Goal: Feedback & Contribution: Contribute content

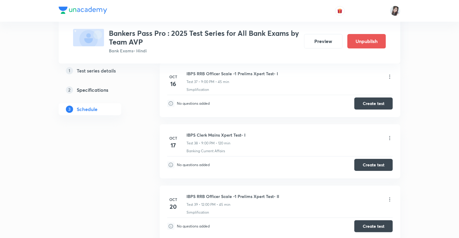
scroll to position [3371, 0]
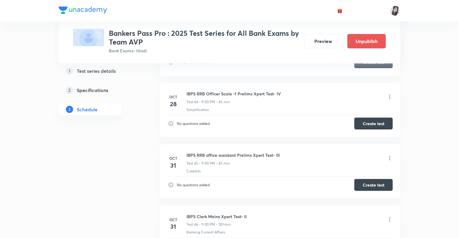
scroll to position [3864, 0]
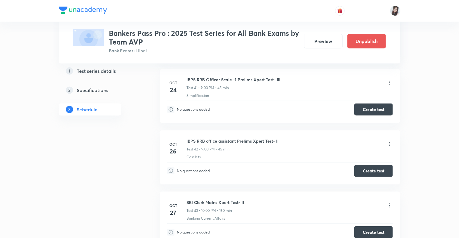
scroll to position [3624, 0]
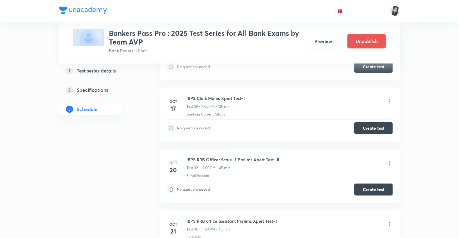
scroll to position [3419, 0]
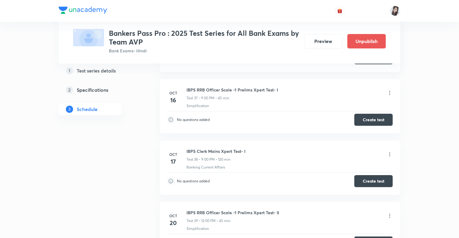
scroll to position [3371, 0]
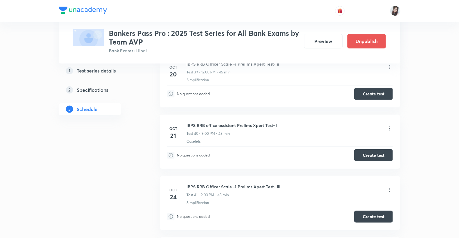
scroll to position [3528, 0]
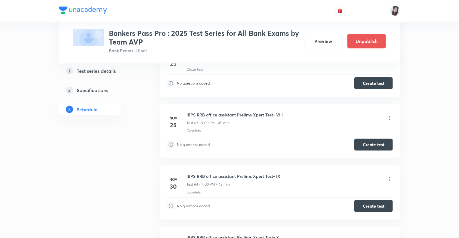
scroll to position [4935, 0]
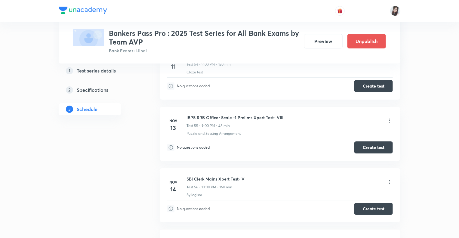
scroll to position [4466, 0]
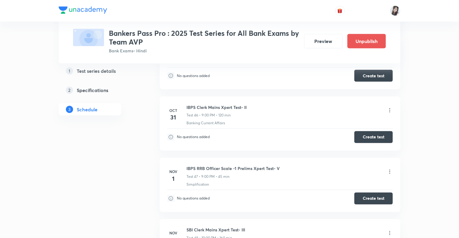
scroll to position [3889, 0]
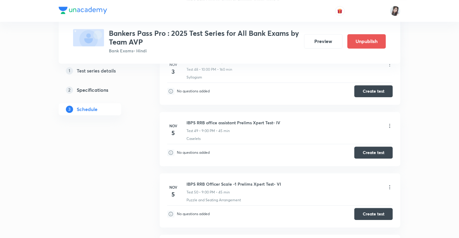
scroll to position [4081, 0]
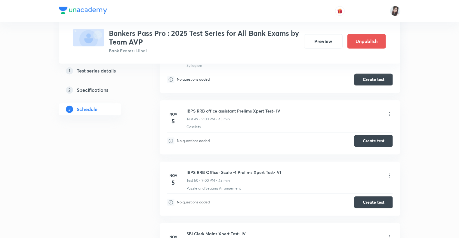
click at [389, 111] on icon at bounding box center [390, 114] width 6 height 6
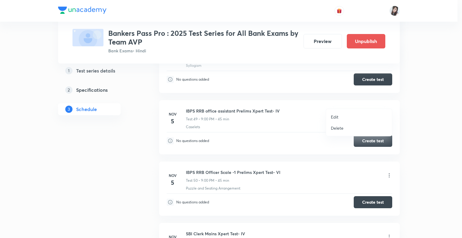
click at [336, 115] on p "Edit" at bounding box center [335, 117] width 8 height 6
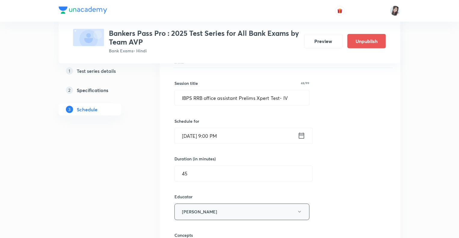
scroll to position [3864, 0]
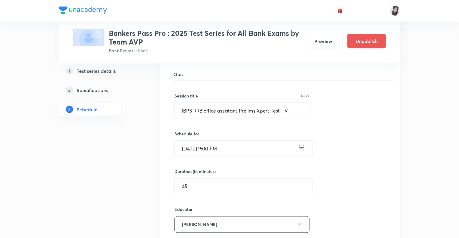
click at [302, 144] on icon at bounding box center [302, 148] width 8 height 8
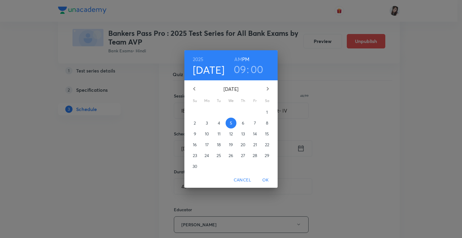
click at [219, 123] on p "4" at bounding box center [219, 123] width 2 height 6
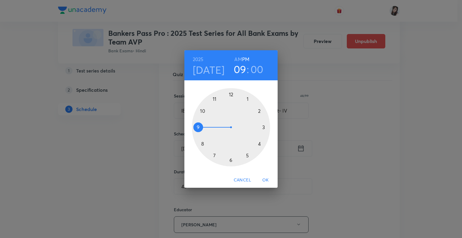
click at [265, 178] on span "OK" at bounding box center [265, 180] width 14 height 8
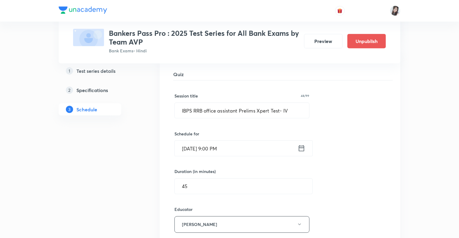
click at [207, 103] on input "IBPS RRB office assistant Prelims Xpert Test- IV" at bounding box center [242, 110] width 134 height 15
click at [223, 103] on input "IBPS RRB Office assistant Prelims Xpert Test- IV" at bounding box center [242, 110] width 134 height 15
type input "IBPS RRB Office Assistant Prelims Xpert Test- IV"
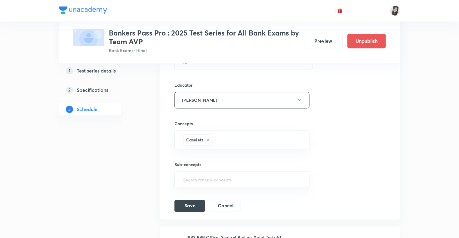
scroll to position [3997, 0]
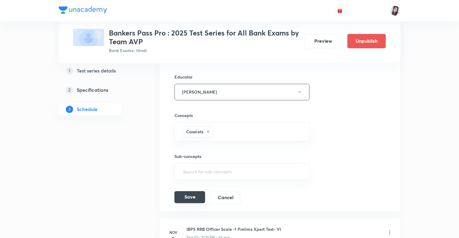
click at [183, 191] on button "Save" at bounding box center [189, 197] width 31 height 12
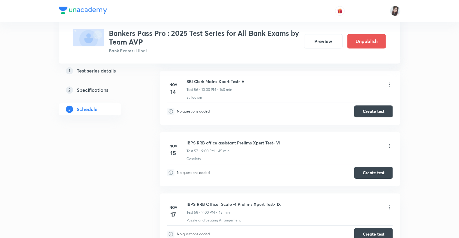
scroll to position [4302, 0]
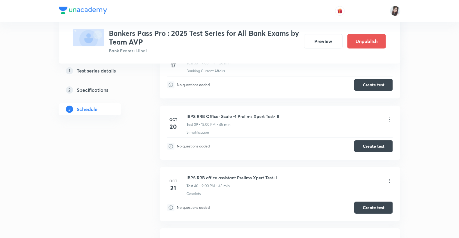
scroll to position [3231, 0]
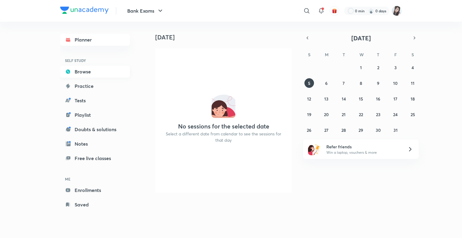
click at [88, 73] on link "Browse" at bounding box center [95, 72] width 70 height 12
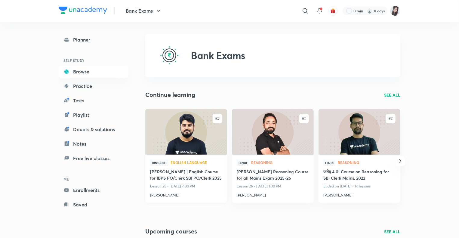
click at [179, 176] on h4 "Nishchay Mains | English Course for IBPS PO/Clerk SBI PO/Clerk 2025" at bounding box center [186, 175] width 72 height 14
click at [389, 94] on p "SEE ALL" at bounding box center [392, 95] width 16 height 6
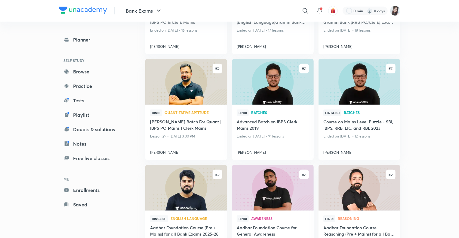
scroll to position [243, 0]
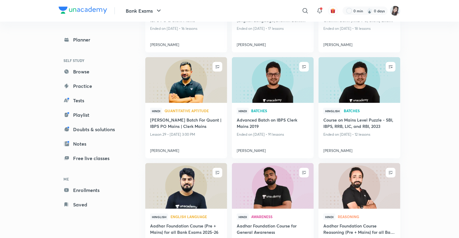
click at [19, 188] on div "Bank Exams ​ 0 min 0 days Planner SELF STUDY Browse Practice Tests Playlist Dou…" at bounding box center [229, 118] width 459 height 722
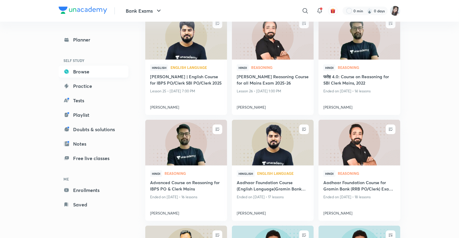
scroll to position [63, 0]
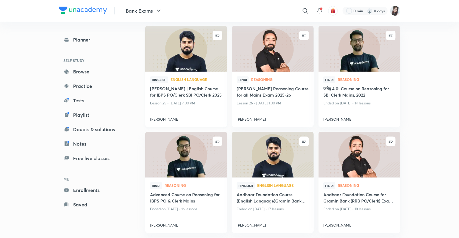
click at [159, 95] on h4 "Nishchay Mains | English Course for IBPS PO/Clerk SBI PO/Clerk 2025" at bounding box center [186, 92] width 72 height 14
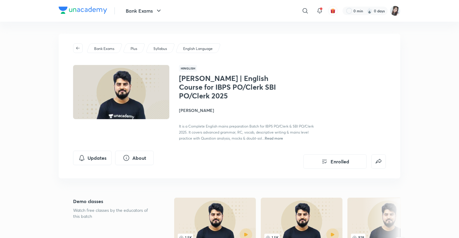
drag, startPoint x: 460, startPoint y: 27, endPoint x: 452, endPoint y: 8, distance: 20.9
click at [452, 8] on header "Bank Exams ​ 0 min 0 days" at bounding box center [229, 11] width 459 height 22
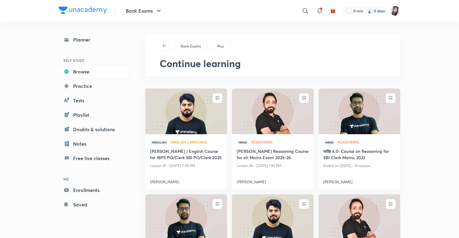
click at [79, 72] on link "Browse" at bounding box center [94, 72] width 70 height 12
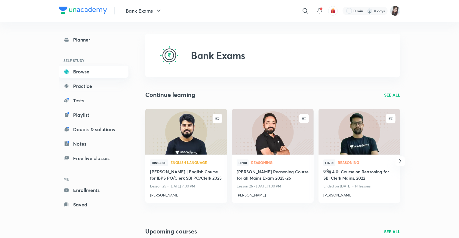
click at [80, 71] on link "Browse" at bounding box center [94, 72] width 70 height 12
click at [390, 94] on p "SEE ALL" at bounding box center [392, 95] width 16 height 6
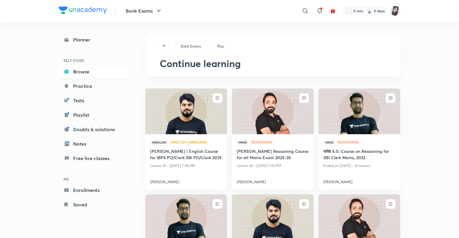
click at [82, 68] on link "Browse" at bounding box center [94, 72] width 70 height 12
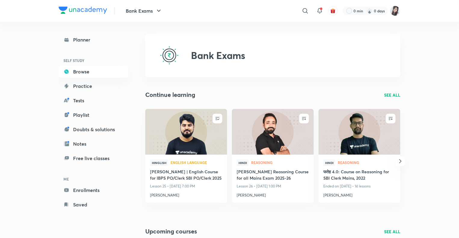
click at [389, 93] on p "SEE ALL" at bounding box center [392, 95] width 16 height 6
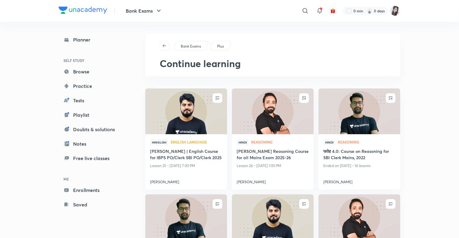
click at [189, 47] on p "Bank Exams" at bounding box center [191, 46] width 20 height 5
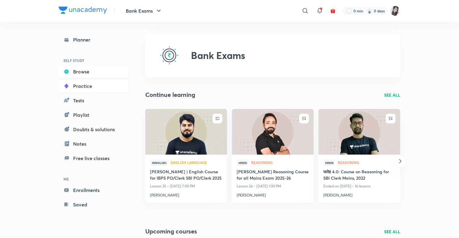
click at [79, 87] on link "Practice" at bounding box center [94, 86] width 70 height 12
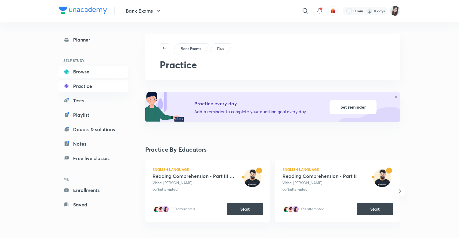
click at [77, 72] on link "Browse" at bounding box center [94, 72] width 70 height 12
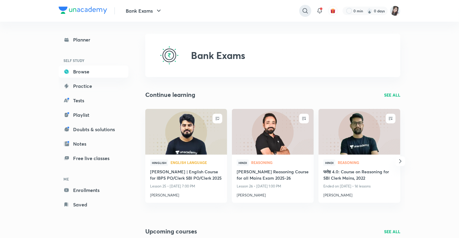
click at [304, 10] on icon at bounding box center [305, 10] width 7 height 7
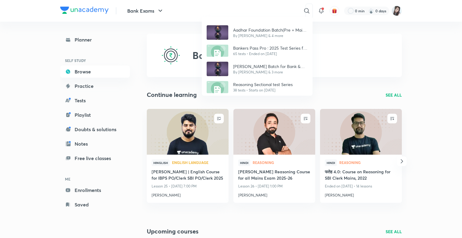
click at [238, 10] on div "Aadhar Foundation Batch(Pre + Mains) for all Bank Exams 2025-26 By Abhijeet Mis…" at bounding box center [231, 119] width 462 height 238
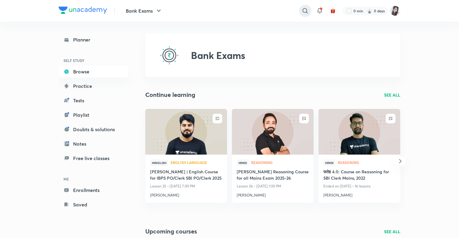
click at [303, 10] on icon at bounding box center [305, 10] width 7 height 7
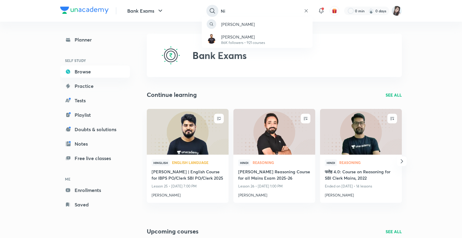
type input "N"
type input "adhaar gramin"
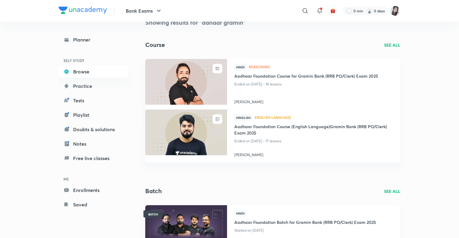
scroll to position [1, 0]
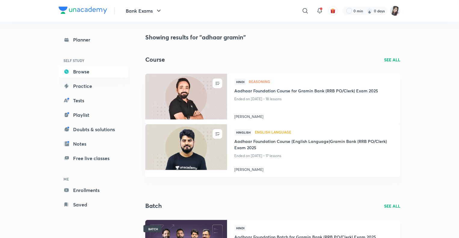
click at [391, 58] on p "SEE ALL" at bounding box center [392, 60] width 16 height 6
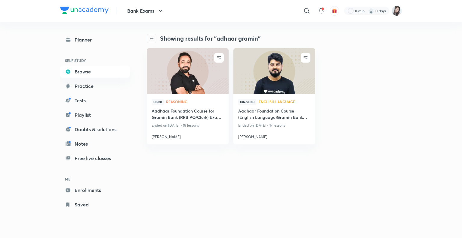
click at [149, 38] on icon "button" at bounding box center [151, 38] width 5 height 5
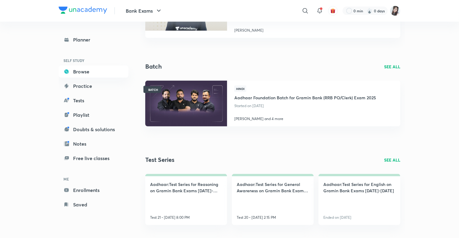
scroll to position [143, 0]
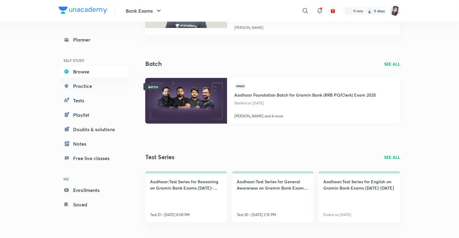
click at [283, 96] on h4 "Aadhaar Foundation Batch for Gramin Bank (RRB PO/Clerk) Exam 2025" at bounding box center [305, 94] width 142 height 10
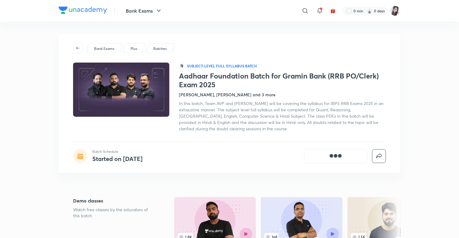
click at [251, 139] on div "Bank Exams Plus Batches हि Subject-level full syllabus Batch Aadhaar Foundation…" at bounding box center [230, 103] width 342 height 139
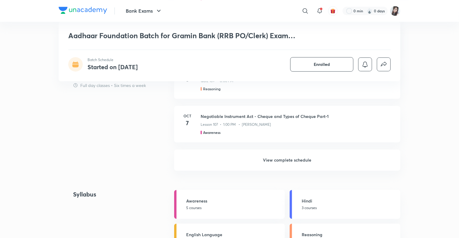
scroll to position [710, 0]
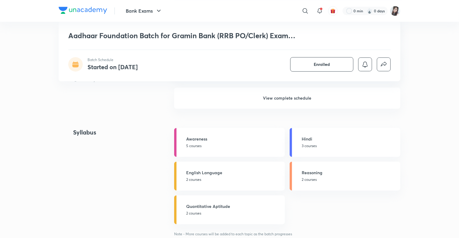
click at [269, 98] on h6 "View complete schedule" at bounding box center [287, 98] width 226 height 21
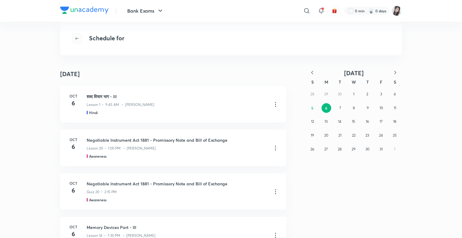
click at [77, 39] on icon "button" at bounding box center [77, 38] width 5 height 5
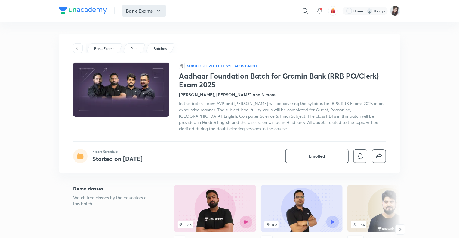
click at [159, 11] on icon "button" at bounding box center [159, 11] width 4 height 2
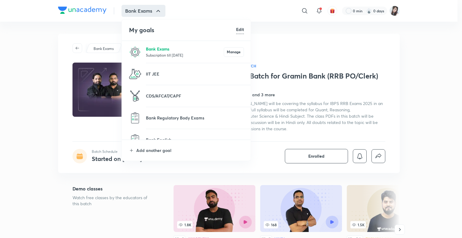
click at [152, 52] on p "Bank Exams" at bounding box center [185, 49] width 78 height 6
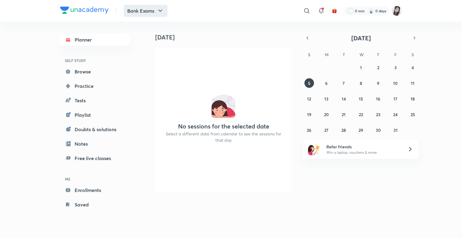
click at [134, 12] on button "Bank Exams" at bounding box center [146, 11] width 44 height 12
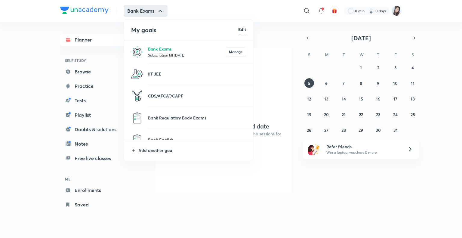
click at [158, 50] on p "Bank Exams" at bounding box center [187, 49] width 78 height 6
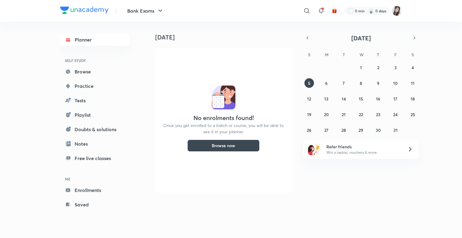
click at [215, 100] on div "Today Today No enrolments found! Once you get enrolled to a batch or course, yo…" at bounding box center [274, 124] width 255 height 204
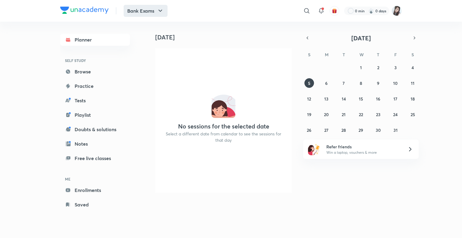
click at [130, 8] on button "Bank Exams" at bounding box center [146, 11] width 44 height 12
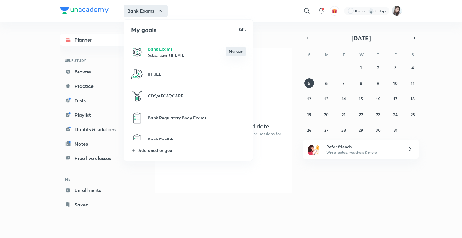
click at [236, 53] on button "Manage" at bounding box center [236, 52] width 20 height 10
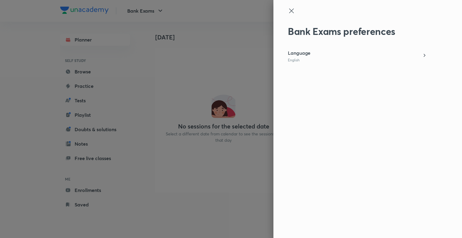
click at [292, 10] on icon at bounding box center [291, 10] width 5 height 5
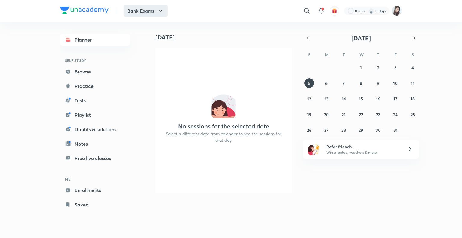
click at [155, 13] on button "Bank Exams" at bounding box center [146, 11] width 44 height 12
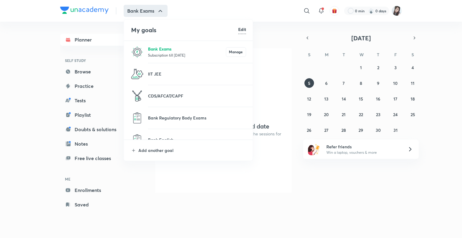
click at [154, 51] on p "Bank Exams" at bounding box center [187, 49] width 78 height 6
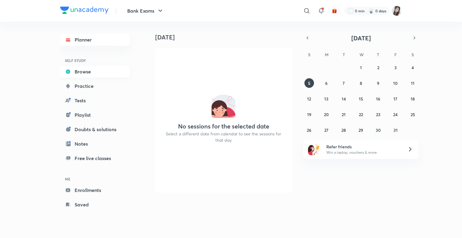
click at [79, 73] on link "Browse" at bounding box center [95, 72] width 70 height 12
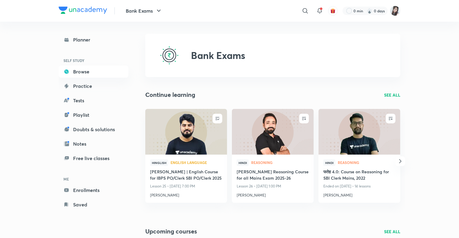
click at [399, 161] on icon "button" at bounding box center [400, 161] width 7 height 7
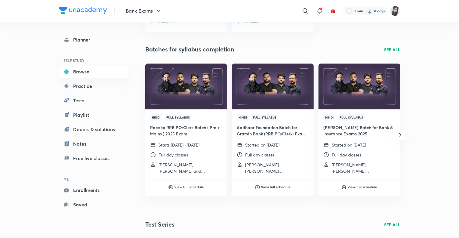
scroll to position [715, 0]
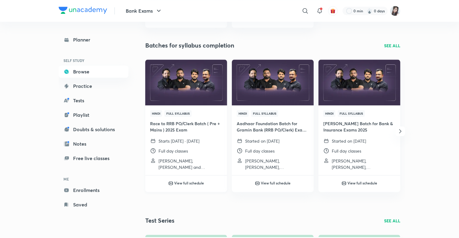
click at [178, 125] on h4 "Race to RRB PO/Clerk Batch ( Pre + Mains ) 2025 Exam" at bounding box center [186, 126] width 72 height 13
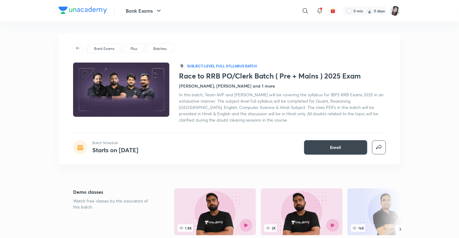
click at [275, 84] on h4 "Puneet Kumar Sharma, Sumit Kumar Verma and 1 more" at bounding box center [227, 86] width 96 height 6
click at [275, 85] on h4 "Puneet Kumar Sharma, Sumit Kumar Verma and 1 more" at bounding box center [227, 86] width 96 height 6
click at [332, 151] on button "Enroll" at bounding box center [335, 147] width 63 height 14
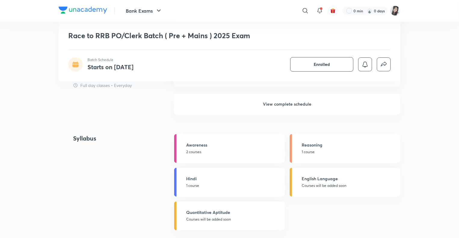
scroll to position [512, 0]
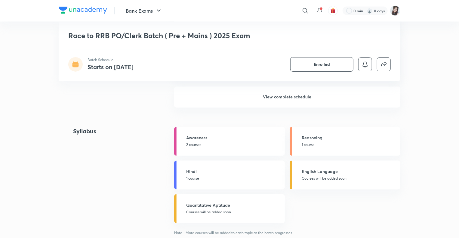
click at [268, 104] on h6 "View complete schedule" at bounding box center [287, 97] width 226 height 21
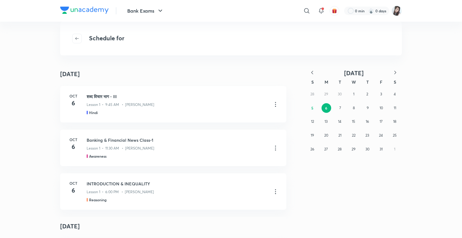
click at [41, 161] on div "October 6 October 6 Oct 6 शब्द विचार भाग - III Lesson 1 • 9:45 AM • Dipesh Kuma…" at bounding box center [231, 152] width 462 height 171
click at [76, 40] on icon "button" at bounding box center [77, 38] width 5 height 5
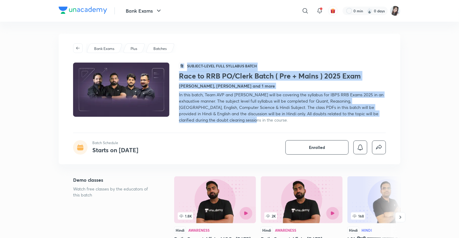
drag, startPoint x: 224, startPoint y: 120, endPoint x: 179, endPoint y: 95, distance: 51.8
click at [179, 95] on div "हि Subject-level full syllabus Batch Race to RRB PO/Clerk Batch ( Pre + Mains )…" at bounding box center [229, 93] width 313 height 60
click at [230, 118] on div "In this batch, Team AVP and [PERSON_NAME] will be covering the syllabus for IBP…" at bounding box center [282, 107] width 207 height 32
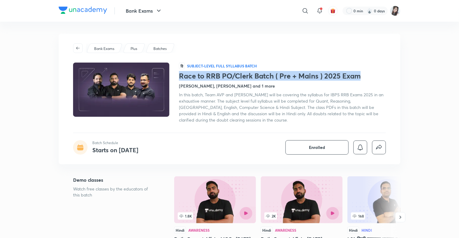
drag, startPoint x: 367, startPoint y: 76, endPoint x: 179, endPoint y: 76, distance: 187.7
click at [179, 76] on h1 "Race to RRB PO/Clerk Batch ( Pre + Mains ) 2025 Exam" at bounding box center [282, 76] width 207 height 9
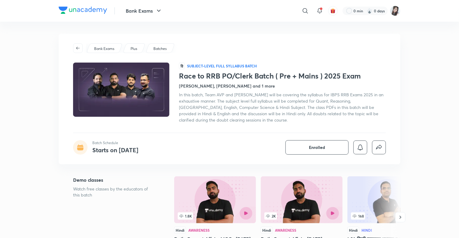
click at [226, 121] on div "In this batch, Team AVP and [PERSON_NAME] will be covering the syllabus for IBP…" at bounding box center [282, 107] width 207 height 32
click at [224, 120] on div "In this batch, Team AVP and [PERSON_NAME] will be covering the syllabus for IBP…" at bounding box center [282, 107] width 207 height 32
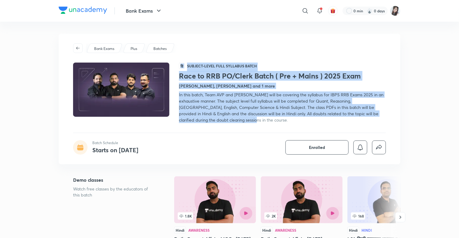
drag, startPoint x: 224, startPoint y: 120, endPoint x: 177, endPoint y: 95, distance: 52.8
click at [177, 95] on div "हि Subject-level full syllabus Batch Race to RRB PO/Clerk Batch ( Pre + Mains )…" at bounding box center [229, 93] width 313 height 60
click at [245, 118] on div "In this batch, Team AVP and [PERSON_NAME] will be covering the syllabus for IBP…" at bounding box center [282, 107] width 207 height 32
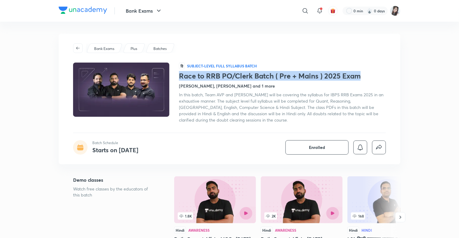
drag, startPoint x: 364, startPoint y: 77, endPoint x: 179, endPoint y: 78, distance: 184.7
click at [179, 78] on h1 "Race to RRB PO/Clerk Batch ( Pre + Mains ) 2025 Exam" at bounding box center [282, 76] width 207 height 9
copy h1 "Race to RRB PO/Clerk Batch ( Pre + Mains ) 2025 Exam"
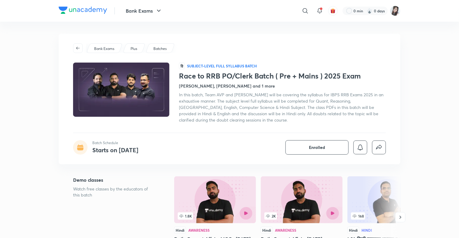
click at [321, 46] on div "Bank Exams Plus Batches" at bounding box center [229, 48] width 313 height 10
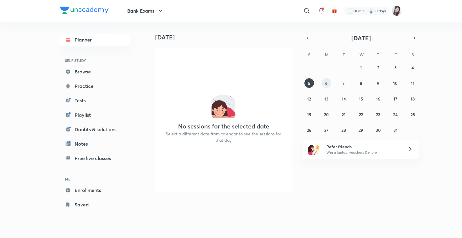
click at [327, 84] on abbr "6" at bounding box center [326, 83] width 2 height 6
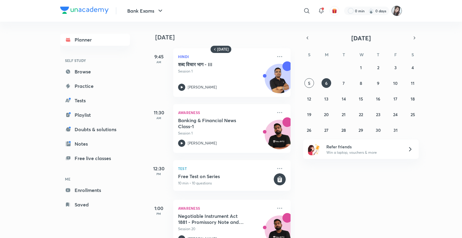
click at [396, 11] on img at bounding box center [397, 11] width 10 height 10
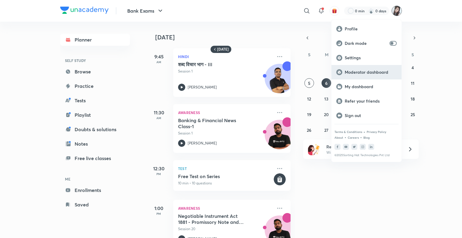
click at [356, 72] on p "Moderator dashboard" at bounding box center [371, 71] width 52 height 5
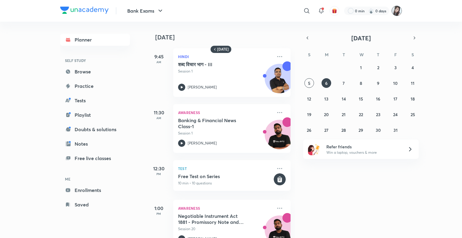
click at [395, 9] on img at bounding box center [397, 11] width 10 height 10
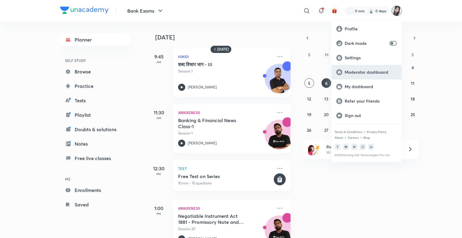
click at [354, 72] on p "Moderator dashboard" at bounding box center [371, 71] width 52 height 5
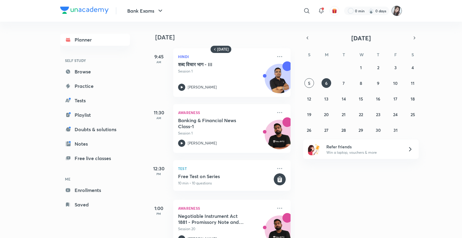
click at [397, 11] on img at bounding box center [397, 11] width 10 height 10
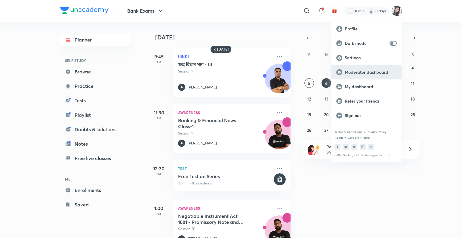
click at [364, 71] on p "Moderator dashboard" at bounding box center [371, 71] width 52 height 5
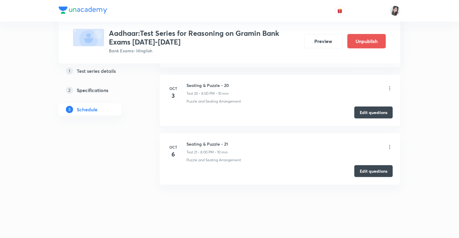
scroll to position [1402, 0]
click at [99, 70] on h5 "Test series details" at bounding box center [96, 70] width 39 height 7
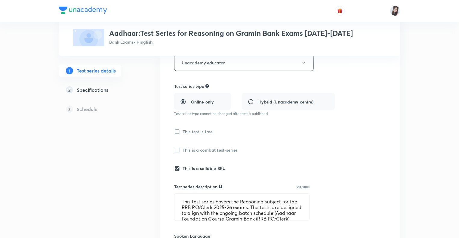
scroll to position [120, 0]
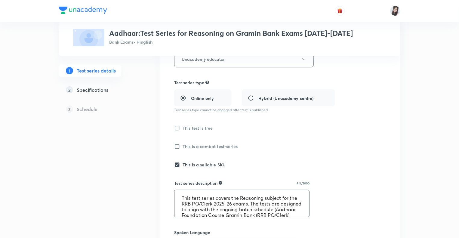
click at [200, 204] on textarea "This test series covers the Reasoning subject for the RRB PO/Clerk 2025-26 exam…" at bounding box center [241, 203] width 135 height 27
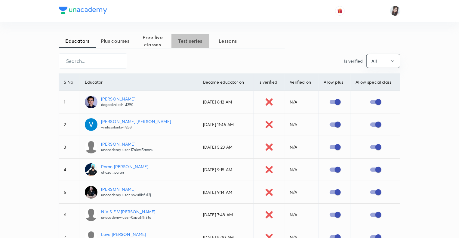
click at [185, 41] on span "Test series" at bounding box center [190, 40] width 38 height 7
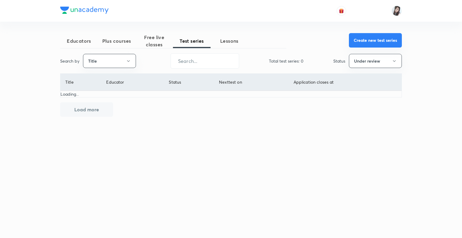
click at [361, 38] on button "Create new test series" at bounding box center [375, 40] width 53 height 14
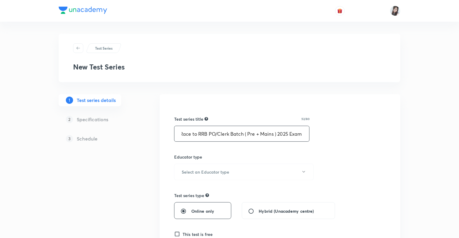
click at [197, 132] on input "Race to RRB PO/Clerk Batch ( Pre + Mains ) 2025 Exam" at bounding box center [241, 133] width 135 height 15
click at [232, 134] on input "Race to RRB PO/Clerk Batch ( Pre + Mains ) 2025 Exam" at bounding box center [241, 133] width 135 height 15
drag, startPoint x: 232, startPoint y: 134, endPoint x: 306, endPoint y: 136, distance: 73.4
click at [306, 136] on input "Race to RRB PO/Clerk Batch ( Pre + Mains ) 2025 Exam" at bounding box center [241, 133] width 135 height 15
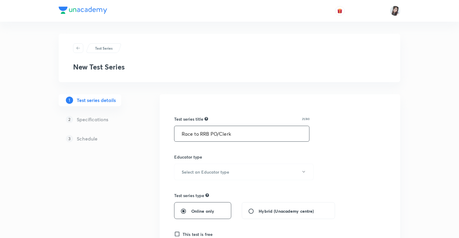
scroll to position [0, 0]
click at [268, 135] on input "Race to RRB PO/Clerk: Test Series for reasoning" at bounding box center [241, 133] width 135 height 15
click at [296, 134] on input "Race to RRB PO/Clerk: Test Series for Reasoning" at bounding box center [241, 133] width 135 height 15
type input "Race to RRB PO/Clerk: Test Series for Reasoning"
click at [269, 134] on input "Race to RRB PO/Clerk: Test Series for Reasoning" at bounding box center [241, 133] width 135 height 15
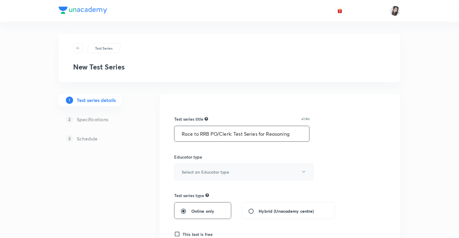
click at [303, 171] on icon "button" at bounding box center [303, 171] width 5 height 5
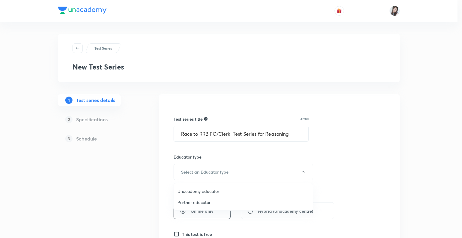
click at [196, 190] on span "Unacademy educator" at bounding box center [243, 191] width 132 height 6
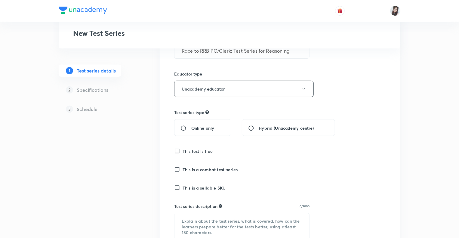
scroll to position [156, 0]
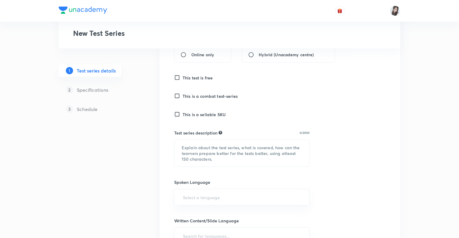
click at [185, 53] on input "Online only" at bounding box center [185, 55] width 11 height 6
radio input "true"
click at [177, 113] on input "This is a sellable SKU" at bounding box center [178, 114] width 8 height 6
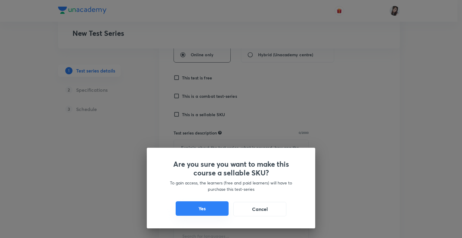
click at [189, 205] on button "Yes" at bounding box center [202, 208] width 53 height 14
checkbox input "true"
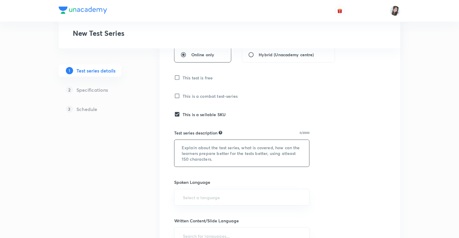
click at [189, 145] on textarea at bounding box center [241, 153] width 135 height 27
paste textarea "This test series covers the Reasoning subject for the RRB PO/Clerk 2025-26 exam…"
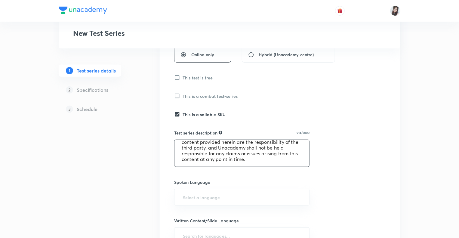
scroll to position [0, 0]
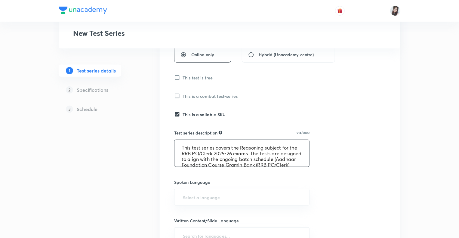
click at [234, 154] on textarea "This test series covers the Reasoning subject for the RRB PO/Clerk 2025-26 exam…" at bounding box center [241, 153] width 135 height 27
click at [203, 158] on textarea "This test series covers the Reasoning subject for the RRB PO/Clerk 2025-26 Main…" at bounding box center [241, 153] width 135 height 27
click at [264, 158] on textarea "This test series covers the Reasoning subject for the RRB PO/Clerk 2025-26 Main…" at bounding box center [241, 153] width 135 height 27
drag, startPoint x: 204, startPoint y: 158, endPoint x: 185, endPoint y: 154, distance: 19.1
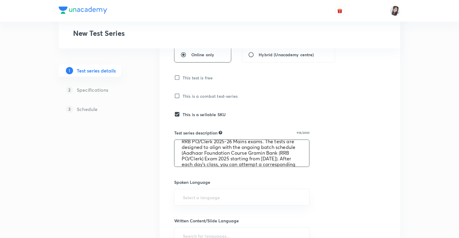
click at [185, 154] on textarea "This test series covers the Reasoning subject for the RRB PO/Clerk 2025-26 Main…" at bounding box center [241, 153] width 135 height 27
paste textarea "Race to RRB PO/Clerk Batch ( Pre + Mains ) 2025 Exam"
click at [251, 151] on textarea "This test series covers the Reasoning subject for the RRB PO/Clerk 2025-26 Main…" at bounding box center [241, 153] width 135 height 27
type textarea "This test series covers the Reasoning subject for the RRB PO/Clerk 2025-26 Main…"
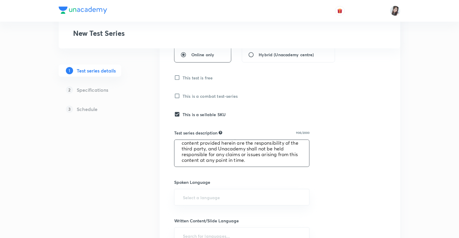
scroll to position [97, 0]
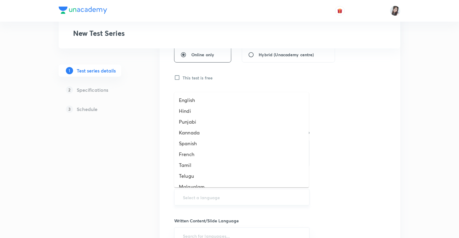
click at [194, 198] on input "text" at bounding box center [242, 197] width 120 height 11
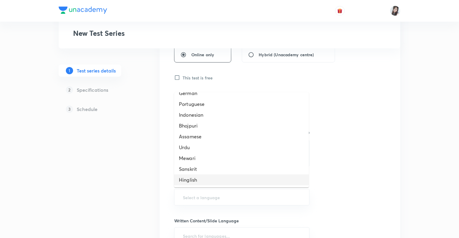
click at [205, 178] on li "Hinglish" at bounding box center [241, 179] width 135 height 11
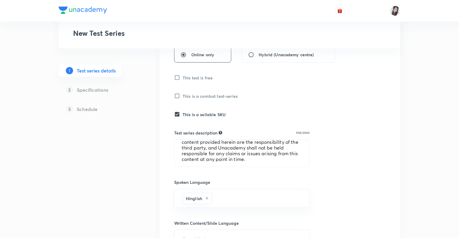
click at [116, 194] on div "1 Test series details 2 Specifications 3 Schedule" at bounding box center [100, 171] width 82 height 466
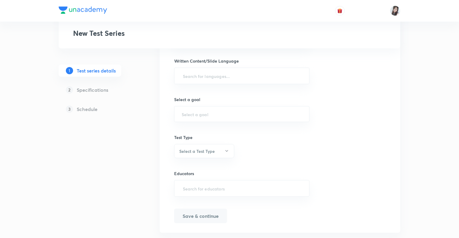
scroll to position [307, 0]
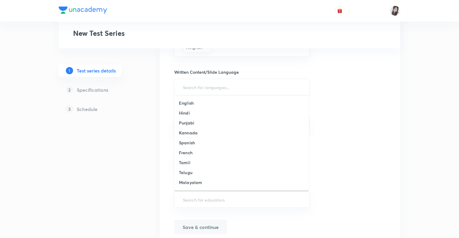
click at [185, 87] on input "text" at bounding box center [242, 86] width 120 height 11
click at [189, 101] on h6 "English" at bounding box center [186, 103] width 15 height 6
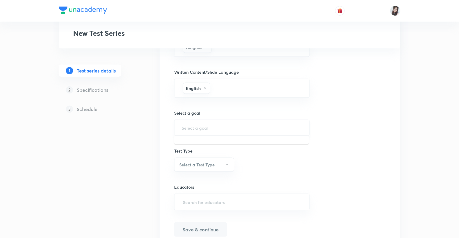
click at [184, 126] on input "text" at bounding box center [242, 128] width 120 height 6
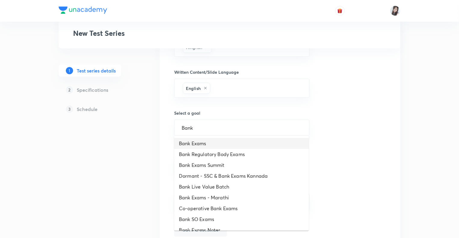
click at [195, 141] on li "Bank Exams" at bounding box center [241, 143] width 135 height 11
type input "Bank Exams"
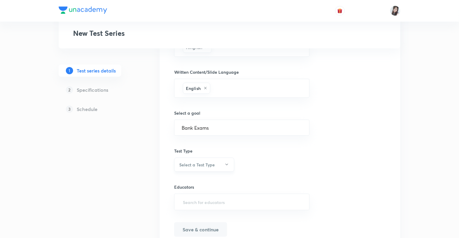
click at [223, 162] on button "Select a Test Type" at bounding box center [204, 165] width 60 height 14
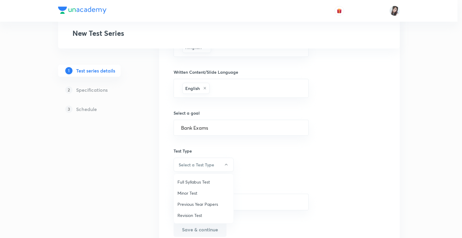
click at [192, 192] on span "Minor Test" at bounding box center [203, 193] width 52 height 6
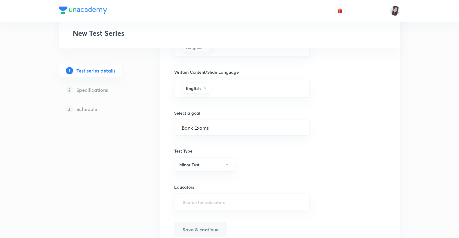
click at [138, 191] on div "1 Test series details 2 Specifications 3 Schedule" at bounding box center [100, 21] width 82 height 468
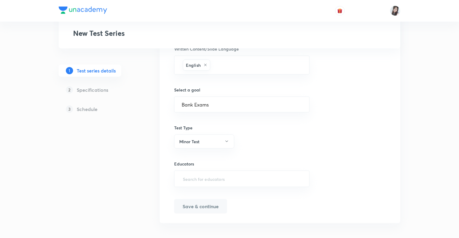
scroll to position [334, 0]
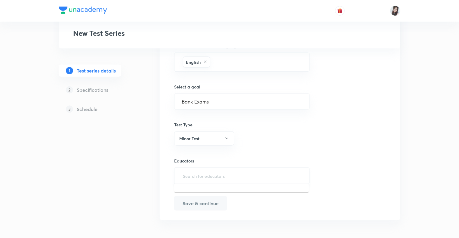
click at [185, 174] on input "text" at bounding box center [242, 175] width 120 height 11
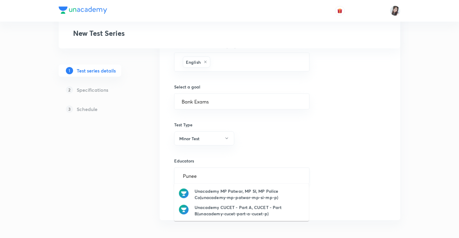
type input "Puneet"
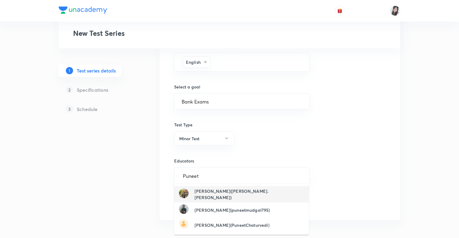
click at [214, 195] on h6 "Puneet Kumar Sharma(puneet.sharma)" at bounding box center [249, 194] width 109 height 13
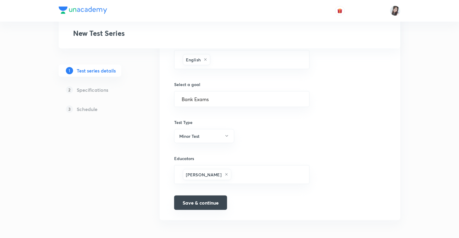
click at [187, 201] on button "Save & continue" at bounding box center [200, 202] width 53 height 14
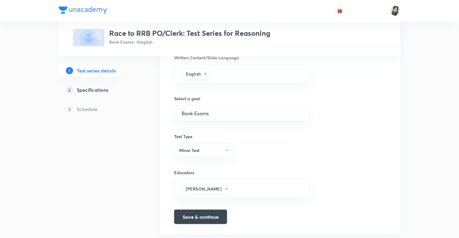
scroll to position [344, 0]
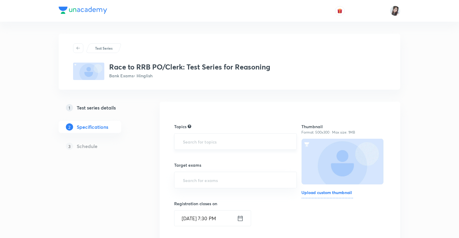
click at [195, 139] on input "text" at bounding box center [236, 141] width 108 height 11
type input "Reasoning"
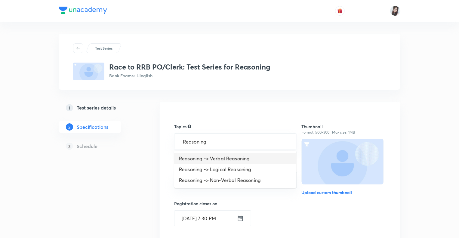
click at [205, 157] on li "Reasoning -> Verbal Reasoning" at bounding box center [235, 158] width 122 height 11
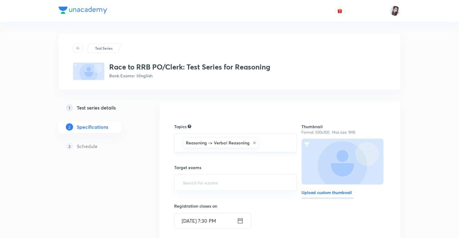
click at [270, 143] on input "text" at bounding box center [274, 142] width 29 height 11
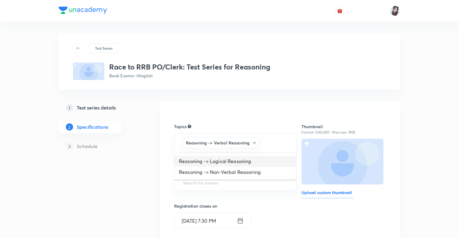
click at [232, 162] on li "Reasoning -> Logical Reasoning" at bounding box center [235, 161] width 122 height 11
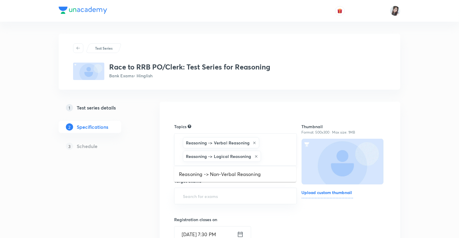
click at [275, 155] on input "text" at bounding box center [275, 156] width 27 height 11
click at [239, 173] on li "Reasoning -> Non-Verbal Reasoning" at bounding box center [235, 174] width 122 height 11
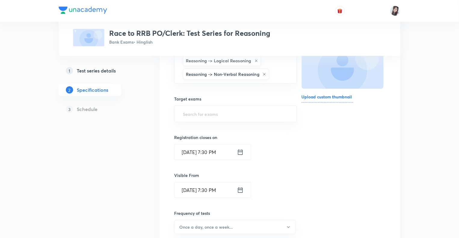
scroll to position [96, 0]
click at [198, 108] on input "text" at bounding box center [236, 113] width 108 height 11
type input "RRB"
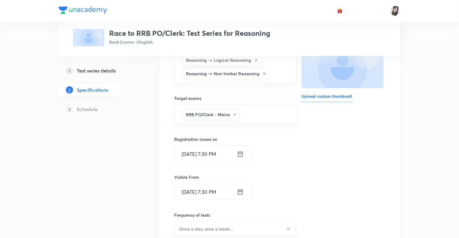
click at [120, 172] on div "1 Test series details 2 Specifications 3 Schedule" at bounding box center [100, 180] width 82 height 351
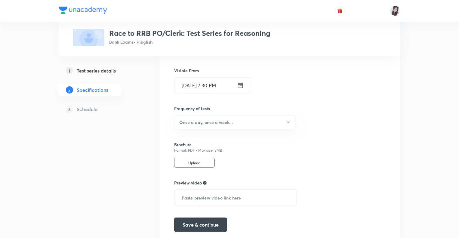
scroll to position [205, 0]
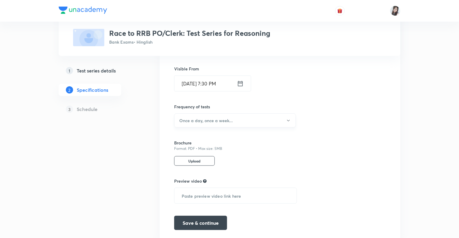
click at [291, 121] on icon "button" at bounding box center [288, 120] width 5 height 5
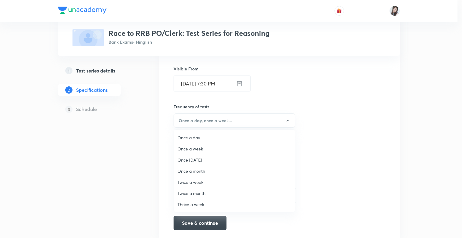
click at [192, 137] on span "Once a day" at bounding box center [234, 137] width 114 height 6
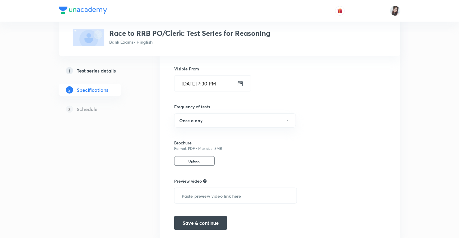
click at [153, 167] on div "Test Series Race to RRB PO/Clerk: Test Series for Reasoning Bank Exams • Hingli…" at bounding box center [230, 38] width 342 height 419
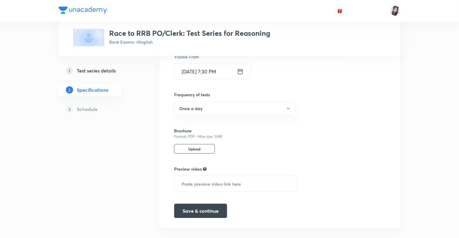
scroll to position [224, 0]
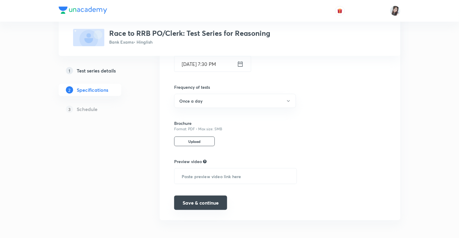
click at [189, 201] on button "Save & continue" at bounding box center [200, 202] width 53 height 14
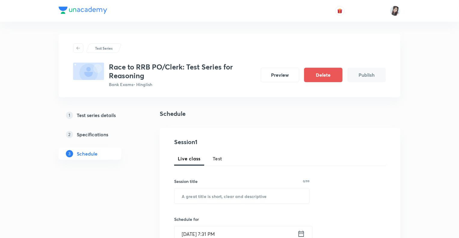
click at [218, 160] on span "Test" at bounding box center [218, 158] width 10 height 7
click at [257, 113] on div "Schedule" at bounding box center [280, 113] width 241 height 9
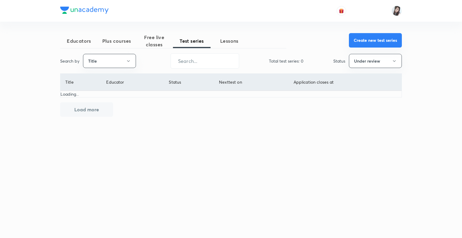
click at [364, 40] on button "Create new test series" at bounding box center [375, 40] width 53 height 14
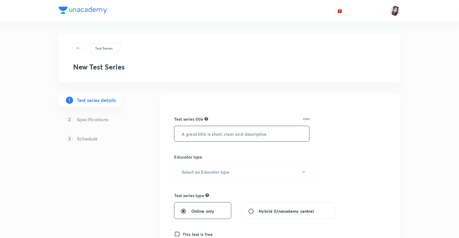
click at [196, 132] on input "text" at bounding box center [241, 133] width 135 height 15
paste input "Race to RRB PO/Clerk: Test Series for Reasoning"
type input "Race to RRB PO/Clerk: Test Series for English"
click at [303, 171] on icon "button" at bounding box center [303, 171] width 5 height 5
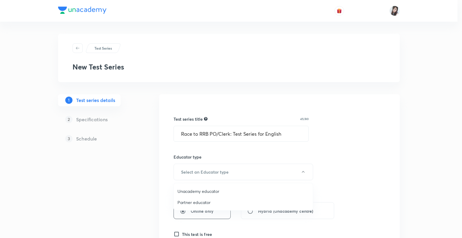
click at [209, 190] on span "Unacademy educator" at bounding box center [243, 191] width 132 height 6
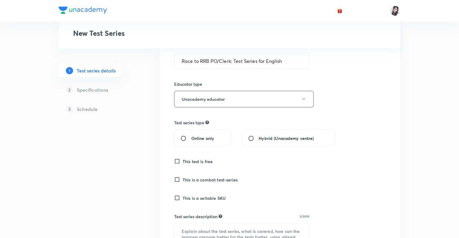
scroll to position [144, 0]
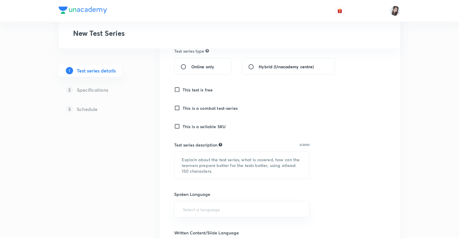
click at [183, 66] on input "Online only" at bounding box center [185, 67] width 11 height 6
radio input "true"
click at [178, 126] on input "This is a sellable SKU" at bounding box center [178, 126] width 8 height 6
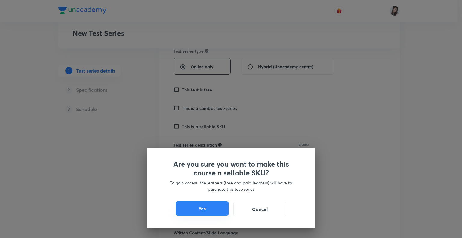
click at [188, 206] on button "Yes" at bounding box center [202, 208] width 53 height 14
checkbox input "true"
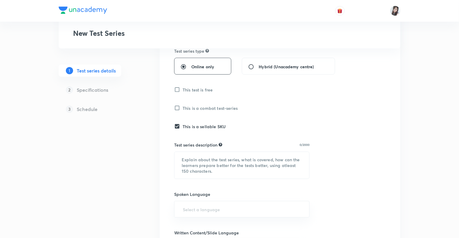
click at [135, 168] on div "1 Test series details 2 Specifications 3 Schedule" at bounding box center [100, 181] width 82 height 463
click at [204, 163] on textarea at bounding box center [241, 165] width 135 height 27
paste textarea "This test series covers the English subject for the RRB PO/Clerk 2025-26 exams.…"
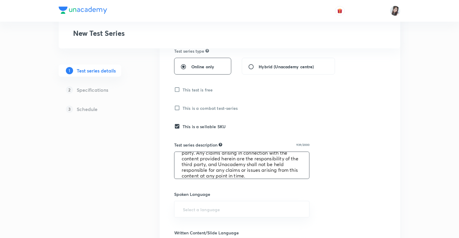
scroll to position [0, 0]
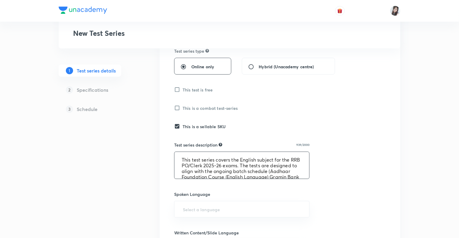
click at [181, 158] on textarea "This test series covers the English subject for the RRB PO/Clerk 2025-26 exams.…" at bounding box center [241, 165] width 135 height 27
click at [261, 173] on textarea "This test series covers the English subject for the RRB PO/Clerk 2025-26 exams.…" at bounding box center [241, 165] width 135 height 27
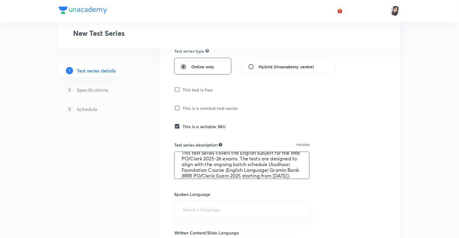
scroll to position [13, 0]
drag, startPoint x: 248, startPoint y: 171, endPoint x: 184, endPoint y: 166, distance: 63.9
click at [184, 166] on textarea "This test series covers the English subject for the RRB PO/Clerk 2025-26 exams.…" at bounding box center [241, 165] width 135 height 27
paste textarea "Race to RRB PO/Clerk Batch ( Pre + Mains ) 2025 Exam"
click at [193, 170] on textarea "This test series covers the English subject for the RRB PO/Clerk 2025-26 exams.…" at bounding box center [241, 165] width 135 height 27
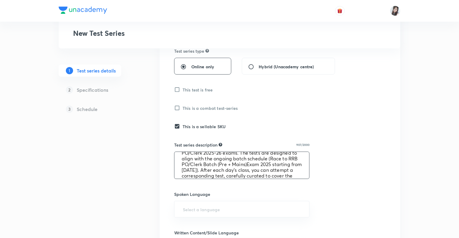
click at [278, 165] on textarea "This test series covers the English subject for the RRB PO/Clerk 2025-26 exams.…" at bounding box center [241, 165] width 135 height 27
click at [226, 170] on textarea "This test series covers the English subject for the RRB PO/Clerk 2025-26 exams.…" at bounding box center [241, 165] width 135 height 27
type textarea "This test series covers the English subject for the RRB PO/Clerk 2025-26 exams.…"
click at [192, 205] on input "text" at bounding box center [242, 209] width 120 height 11
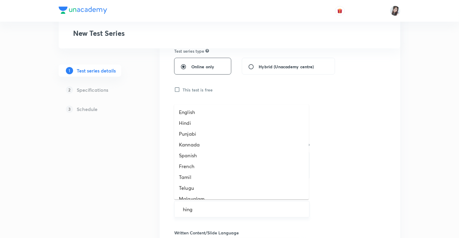
type input "hingl"
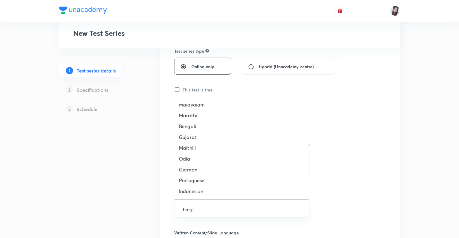
scroll to position [158, 0]
click at [202, 191] on li "Hinglish" at bounding box center [241, 191] width 135 height 11
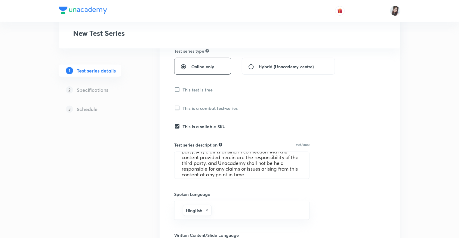
click at [130, 197] on div "1 Test series details 2 Specifications 3 Schedule" at bounding box center [100, 183] width 82 height 466
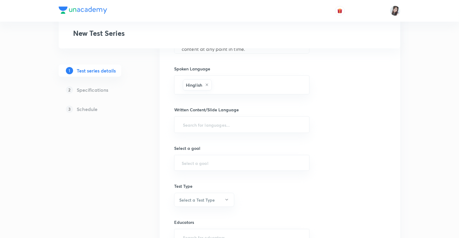
scroll to position [277, 0]
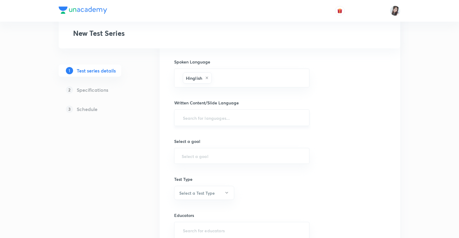
click at [191, 119] on input "text" at bounding box center [242, 117] width 120 height 11
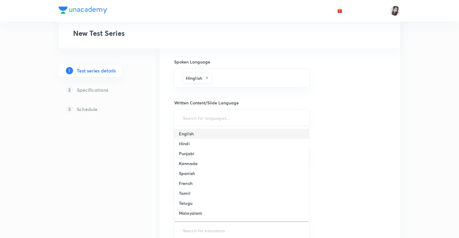
click at [189, 133] on h6 "English" at bounding box center [186, 134] width 15 height 6
click at [189, 156] on input "text" at bounding box center [242, 158] width 120 height 6
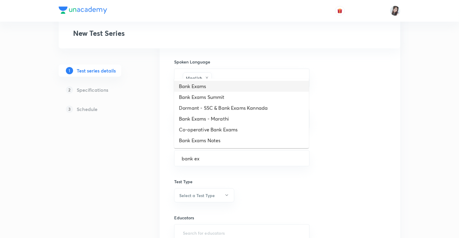
click at [197, 88] on li "Bank Exams" at bounding box center [241, 86] width 135 height 11
type input "Bank Exams"
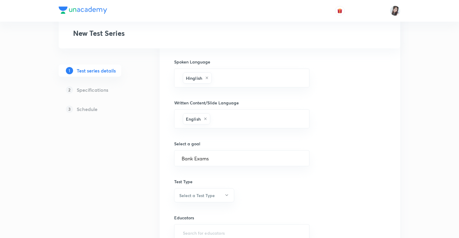
click at [124, 187] on div "1 Test series details 2 Specifications 3 Schedule" at bounding box center [100, 51] width 82 height 468
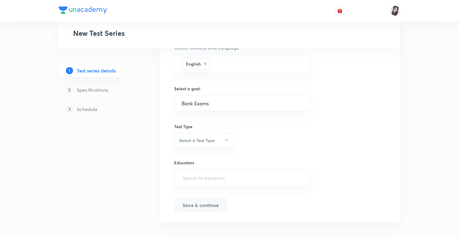
scroll to position [334, 0]
click at [229, 136] on icon "button" at bounding box center [226, 138] width 5 height 5
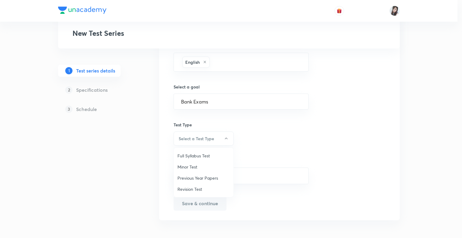
click at [185, 166] on span "Minor Test" at bounding box center [203, 167] width 52 height 6
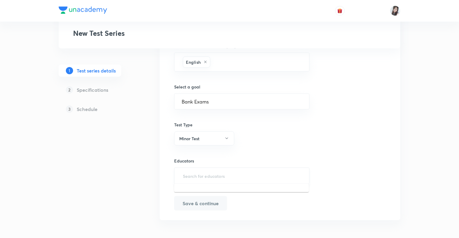
click at [192, 176] on input "text" at bounding box center [242, 175] width 120 height 11
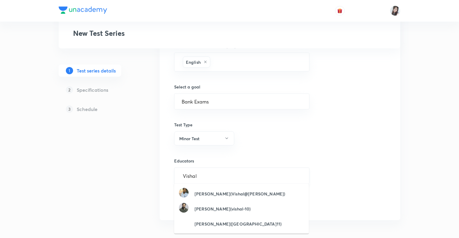
click at [183, 175] on input "Vishal" at bounding box center [242, 175] width 120 height 11
click at [202, 174] on input "Vishal" at bounding box center [242, 175] width 120 height 11
click at [206, 171] on input "Vishal Pari" at bounding box center [242, 175] width 120 height 11
drag, startPoint x: 209, startPoint y: 174, endPoint x: 195, endPoint y: 174, distance: 14.1
click at [195, 174] on input "Vishal Pari" at bounding box center [242, 175] width 120 height 11
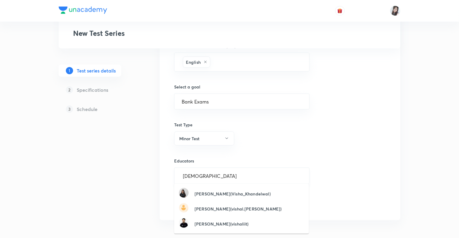
type input "Vish"
click at [209, 204] on div "Vishal Parihar(vishal.parihar)" at bounding box center [230, 208] width 103 height 11
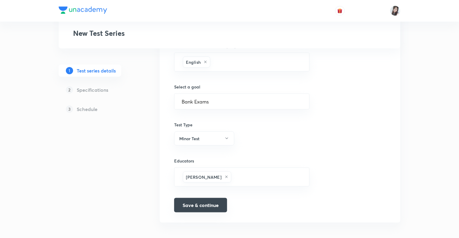
click at [192, 205] on button "Save & continue" at bounding box center [200, 205] width 53 height 14
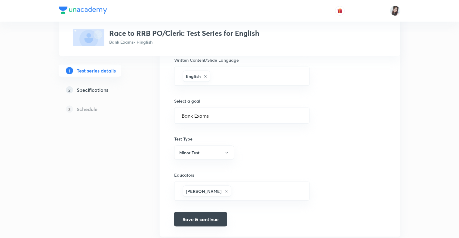
scroll to position [341, 0]
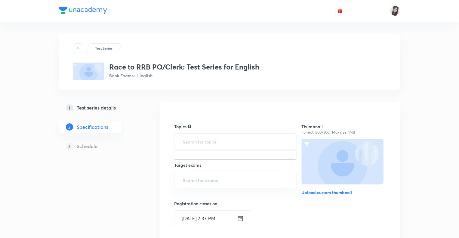
click at [184, 140] on input "text" at bounding box center [236, 141] width 108 height 11
click at [206, 141] on input "English" at bounding box center [236, 141] width 108 height 11
type input "E"
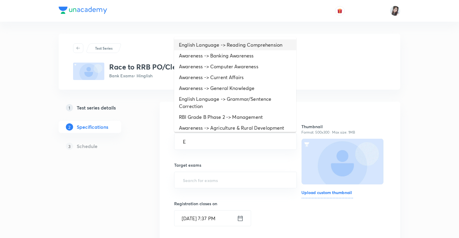
click at [206, 48] on li "English Language -> Reading Comprehension" at bounding box center [235, 44] width 122 height 11
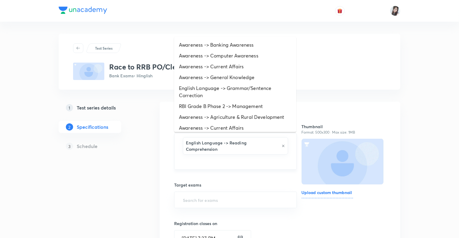
click at [196, 156] on input "text" at bounding box center [236, 161] width 108 height 11
click at [211, 89] on li "English Language -> Grammar/Sentence Correction" at bounding box center [235, 92] width 122 height 18
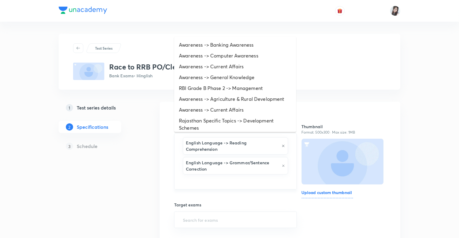
click at [200, 176] on input "text" at bounding box center [236, 181] width 108 height 11
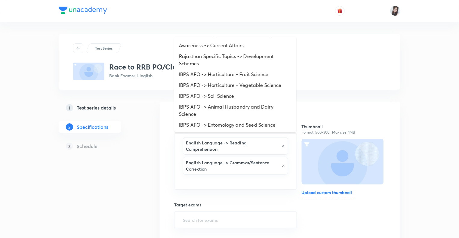
scroll to position [65, 0]
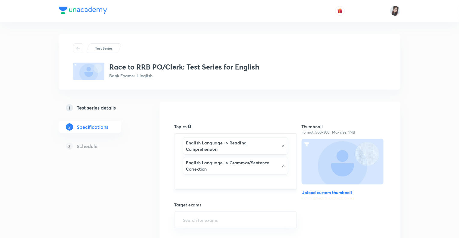
click at [187, 176] on input "text" at bounding box center [236, 181] width 108 height 11
type input "E"
type input "Vocabulary"
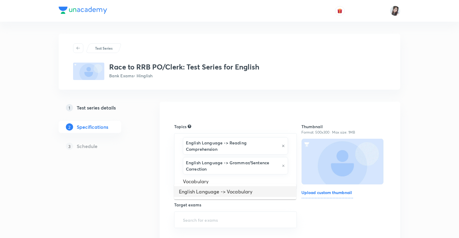
click at [220, 192] on li "English Language -> Vocabulary" at bounding box center [235, 191] width 122 height 11
click at [269, 178] on input "text" at bounding box center [276, 182] width 26 height 11
type input "Connec"
click at [226, 195] on li "English Language -> Connectors" at bounding box center [235, 194] width 122 height 11
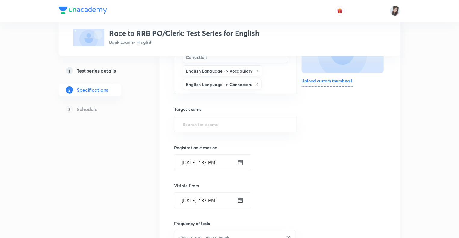
scroll to position [132, 0]
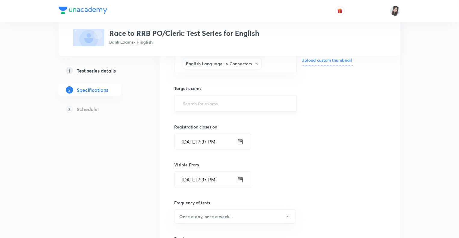
click at [194, 98] on input "text" at bounding box center [236, 103] width 108 height 11
type input "RRB"
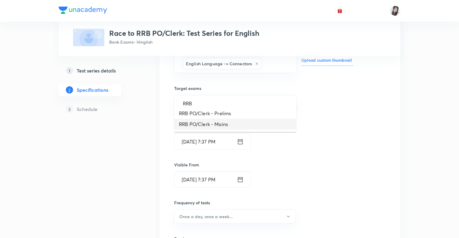
click at [195, 124] on li "RRB PO/Clerk - Mains" at bounding box center [235, 124] width 122 height 11
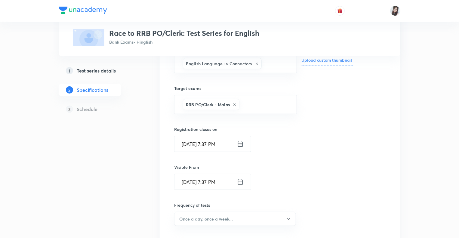
click at [140, 155] on div "1 Test series details 2 Specifications 3 Schedule" at bounding box center [100, 157] width 82 height 377
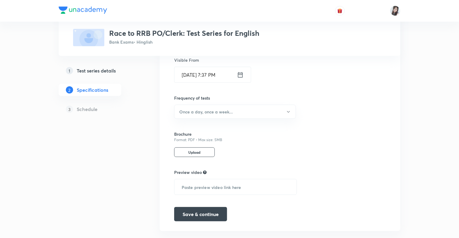
scroll to position [241, 0]
click at [288, 108] on icon "button" at bounding box center [288, 110] width 5 height 5
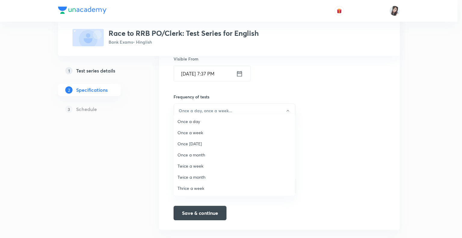
click at [185, 122] on span "Once a day" at bounding box center [234, 121] width 114 height 6
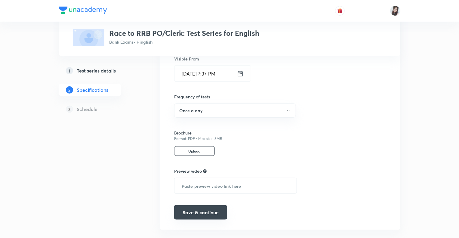
click at [189, 205] on button "Save & continue" at bounding box center [200, 212] width 53 height 14
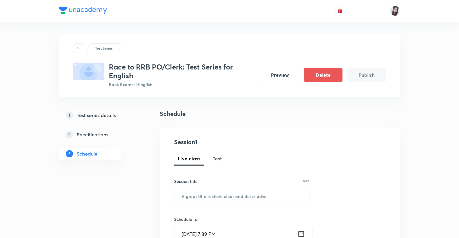
click at [211, 86] on p "Bank Exams • Hinglish" at bounding box center [182, 84] width 147 height 6
click at [96, 112] on h5 "Test series details" at bounding box center [96, 115] width 39 height 7
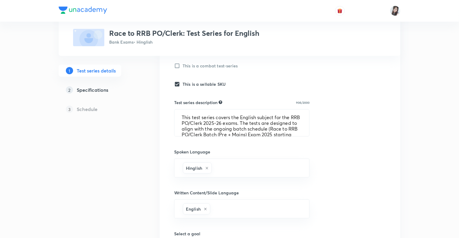
scroll to position [205, 0]
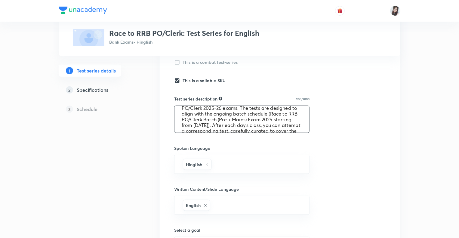
click at [307, 130] on textarea "This test series covers the English subject for the RRB PO/Clerk 2025-26 exams.…" at bounding box center [241, 119] width 135 height 27
click at [100, 195] on div "1 Test series details 2 Specifications 3 Schedule" at bounding box center [100, 135] width 82 height 477
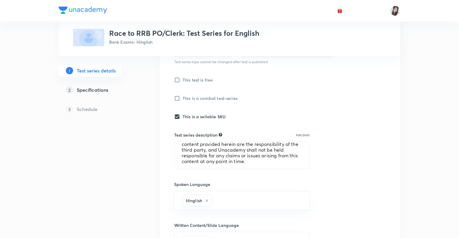
click at [140, 197] on div "Test Series Race to RRB PO/Clerk: Test Series for English Bank Exams • Hinglish…" at bounding box center [230, 137] width 342 height 545
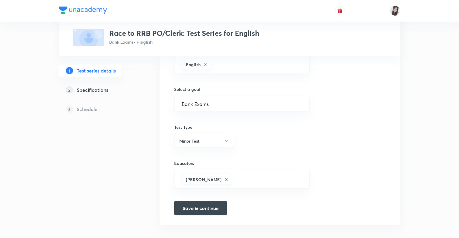
scroll to position [350, 0]
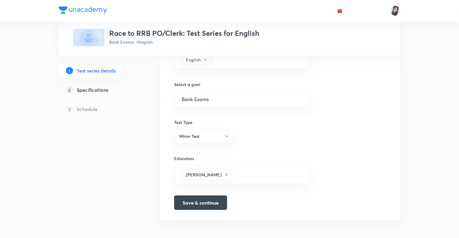
click at [194, 202] on button "Save & continue" at bounding box center [200, 202] width 53 height 14
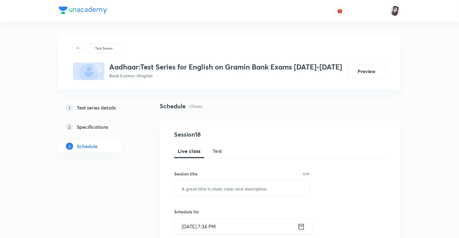
click at [109, 107] on h5 "Test series details" at bounding box center [96, 107] width 39 height 7
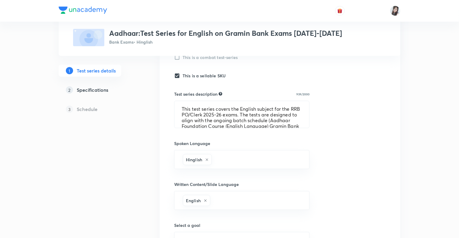
scroll to position [208, 0]
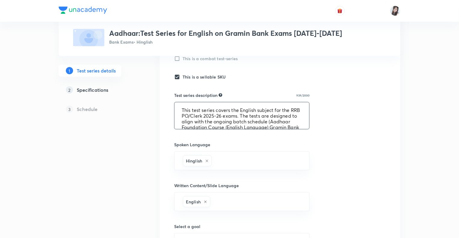
click at [219, 114] on textarea "This test series covers the English subject for the RRB PO/Clerk 2025-26 exams.…" at bounding box center [241, 115] width 135 height 27
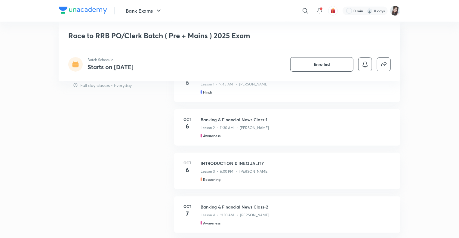
scroll to position [273, 0]
click at [215, 165] on h3 "INTRODUCTION & INEQUALITY" at bounding box center [297, 162] width 192 height 6
click at [208, 165] on h3 "INTRODUCTION & INEQUALITY" at bounding box center [297, 162] width 192 height 6
click at [187, 173] on h4 "6" at bounding box center [187, 168] width 12 height 9
click at [237, 165] on h3 "INTRODUCTION & INEQUALITY" at bounding box center [297, 162] width 192 height 6
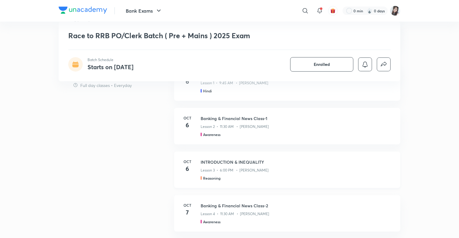
click at [349, 165] on h3 "INTRODUCTION & INEQUALITY" at bounding box center [297, 162] width 192 height 6
click at [244, 165] on h3 "INTRODUCTION & INEQUALITY" at bounding box center [297, 162] width 192 height 6
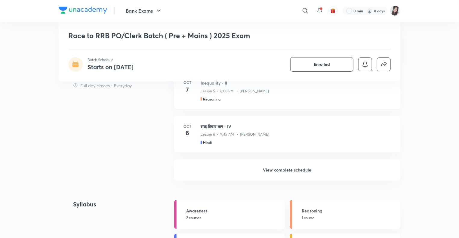
scroll to position [445, 0]
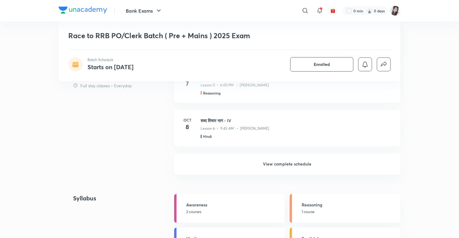
click at [268, 171] on h6 "View complete schedule" at bounding box center [287, 164] width 226 height 21
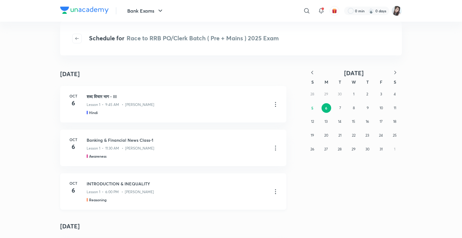
click at [272, 191] on icon at bounding box center [275, 191] width 7 height 7
click at [221, 206] on p "Go to course page" at bounding box center [230, 206] width 36 height 6
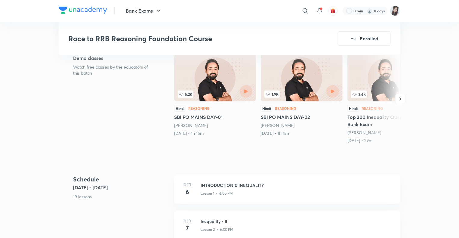
scroll to position [132, 0]
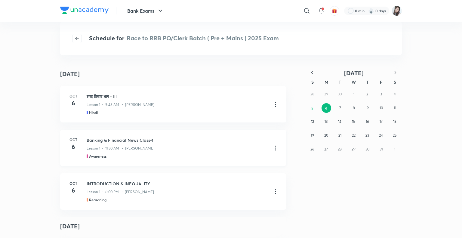
click at [60, 151] on div "Oct 6 Banking & Financial News Class-1 Lesson 1 • 11:30 AM • Abhijeet Mishra Aw…" at bounding box center [173, 148] width 226 height 36
click at [273, 147] on icon at bounding box center [275, 147] width 7 height 7
click at [225, 162] on p "Go to course page" at bounding box center [230, 163] width 36 height 6
click at [40, 56] on div "Bank Exams ​ 0 min 0 days Schedule for Race to RRB PO/Clerk Batch ( Pre + Mains…" at bounding box center [231, 119] width 462 height 238
click at [24, 65] on div "Bank Exams ​ 0 min 0 days Schedule for Race to RRB PO/Clerk Batch ( Pre + Mains…" at bounding box center [231, 119] width 462 height 238
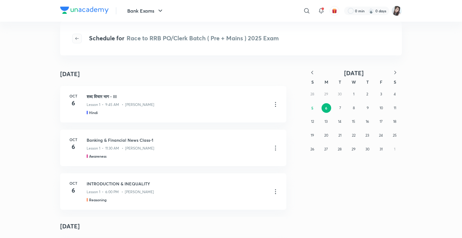
click at [76, 38] on icon "button" at bounding box center [77, 38] width 5 height 5
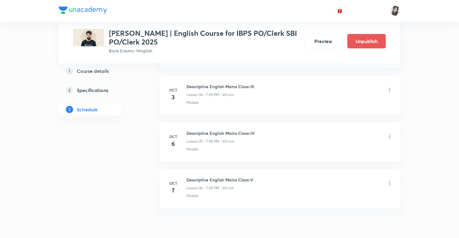
scroll to position [1432, 0]
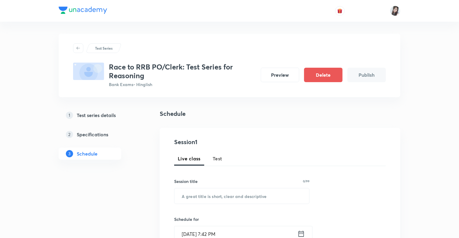
click at [270, 66] on div "Race to RRB PO/Clerk: Test Series for Reasoning Bank Exams • Hinglish Preview D…" at bounding box center [229, 75] width 313 height 25
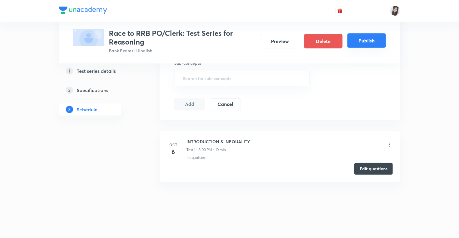
click at [359, 40] on button "Publish" at bounding box center [366, 40] width 38 height 14
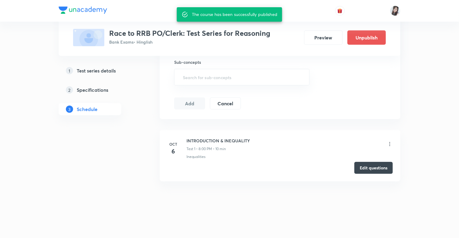
scroll to position [224, 0]
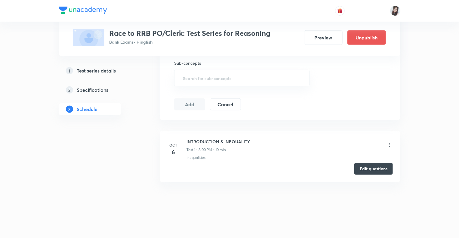
click at [107, 72] on h5 "Test series details" at bounding box center [96, 70] width 39 height 7
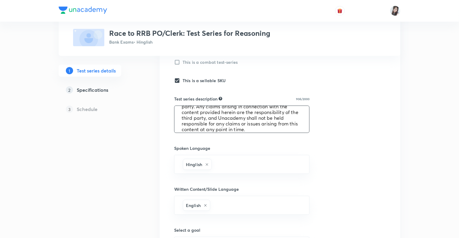
scroll to position [97, 0]
click at [117, 205] on div "1 Test series details 2 Specifications 3 Schedule" at bounding box center [100, 135] width 82 height 477
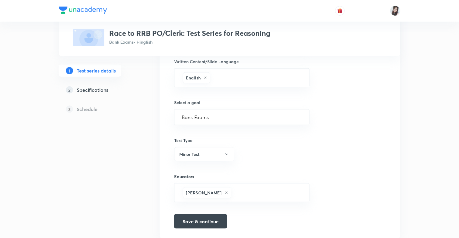
scroll to position [350, 0]
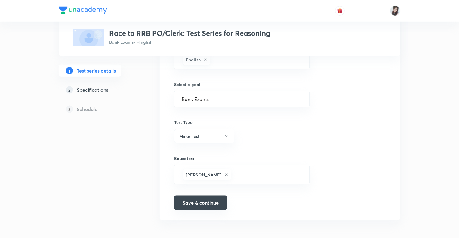
click at [189, 198] on button "Save & continue" at bounding box center [200, 202] width 53 height 14
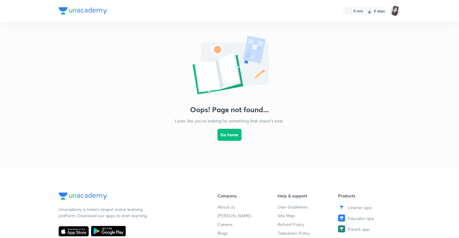
scroll to position [131, 0]
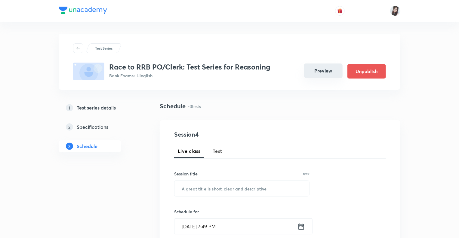
click at [322, 72] on button "Preview" at bounding box center [323, 70] width 38 height 14
click at [361, 105] on div "Schedule • 3 tests" at bounding box center [280, 106] width 241 height 9
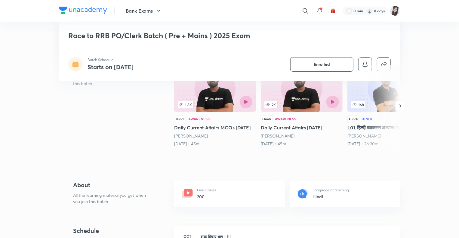
scroll to position [108, 0]
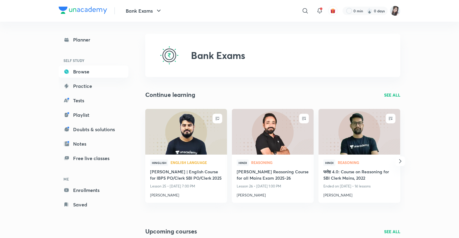
drag, startPoint x: 392, startPoint y: 127, endPoint x: 410, endPoint y: 119, distance: 19.3
click at [392, 127] on img at bounding box center [359, 131] width 83 height 47
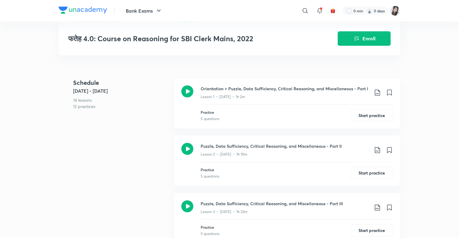
scroll to position [284, 0]
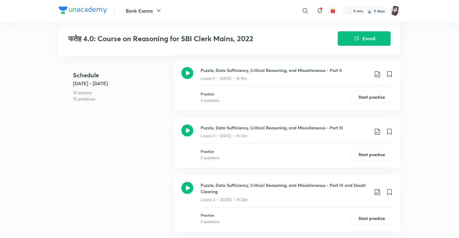
drag, startPoint x: 210, startPoint y: 0, endPoint x: 66, endPoint y: 169, distance: 222.3
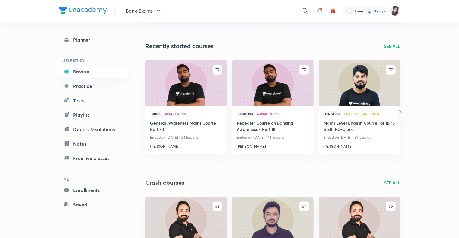
scroll to position [1366, 0]
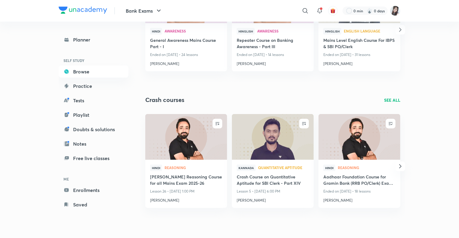
click at [391, 100] on p "SEE ALL" at bounding box center [392, 100] width 16 height 6
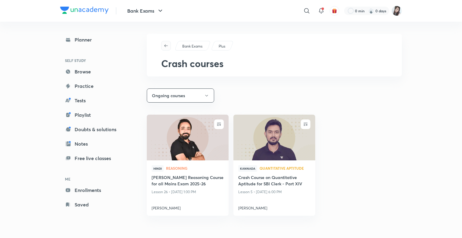
click at [165, 45] on icon "button" at bounding box center [166, 45] width 5 height 5
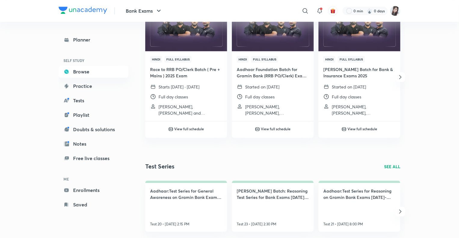
scroll to position [770, 0]
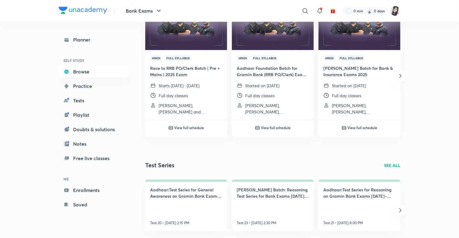
click at [434, 72] on div "Bank Exams ​ 0 min 0 days Planner SELF STUDY Browse Practice Tests Playlist Dou…" at bounding box center [229, 32] width 459 height 1604
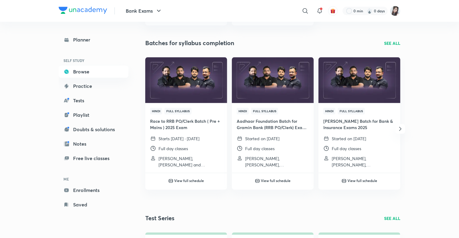
scroll to position [710, 0]
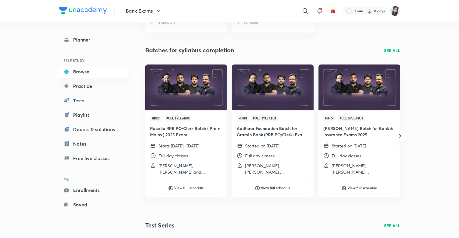
click at [389, 49] on p "SEE ALL" at bounding box center [392, 50] width 16 height 6
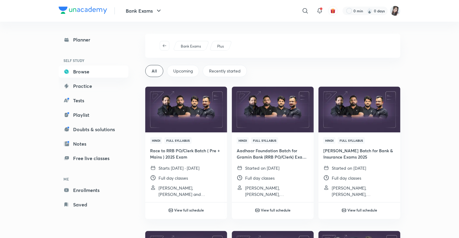
click at [393, 13] on img at bounding box center [395, 11] width 10 height 10
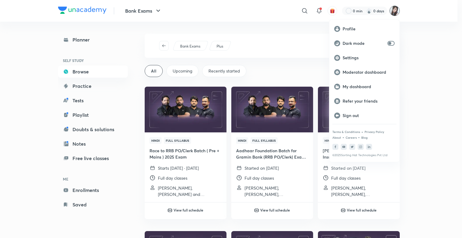
click at [82, 70] on div at bounding box center [231, 119] width 462 height 238
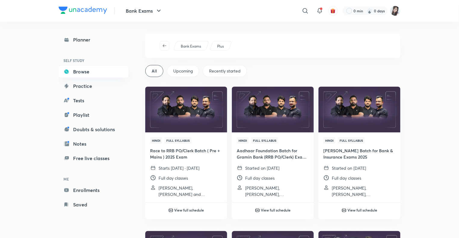
click at [82, 70] on link "Browse" at bounding box center [94, 72] width 70 height 12
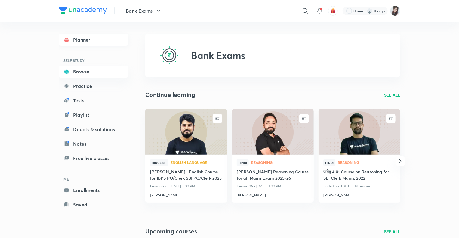
click at [79, 39] on link "Planner" at bounding box center [94, 40] width 70 height 12
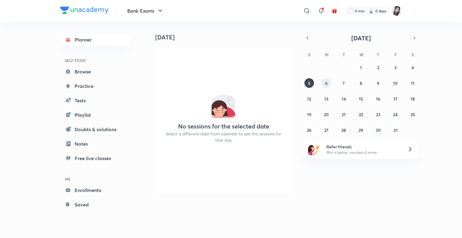
click at [328, 84] on button "6" at bounding box center [326, 83] width 10 height 10
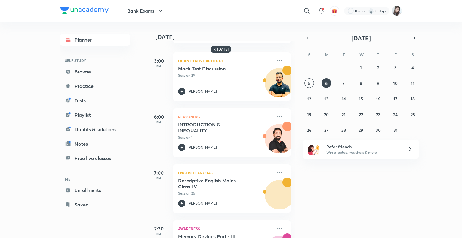
scroll to position [363, 0]
